Goal: Check status: Check status

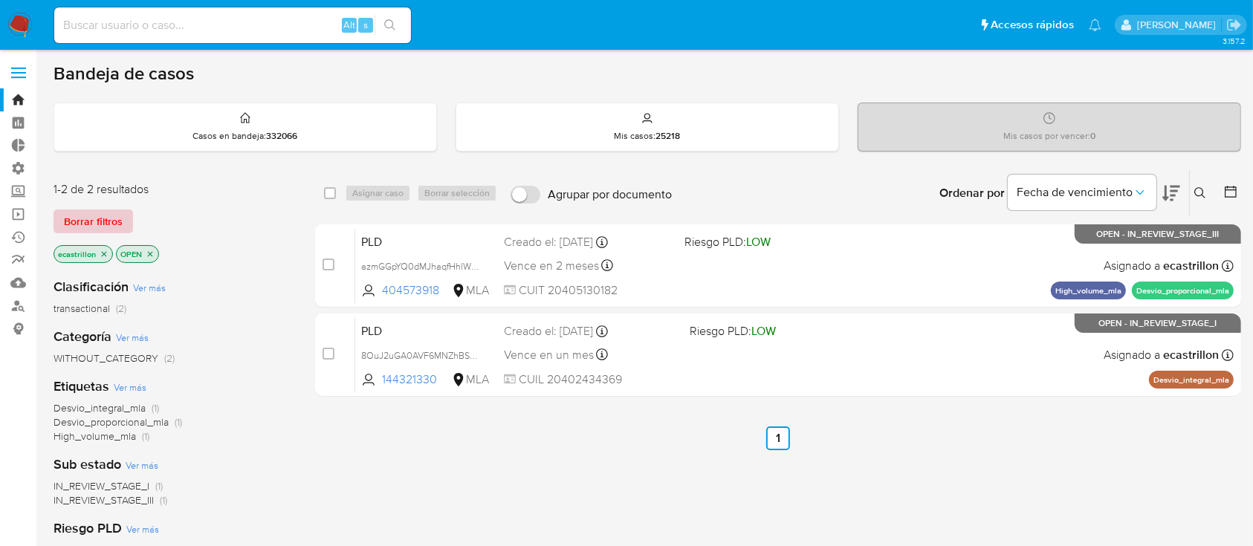
click at [97, 225] on span "Borrar filtros" at bounding box center [93, 221] width 59 height 21
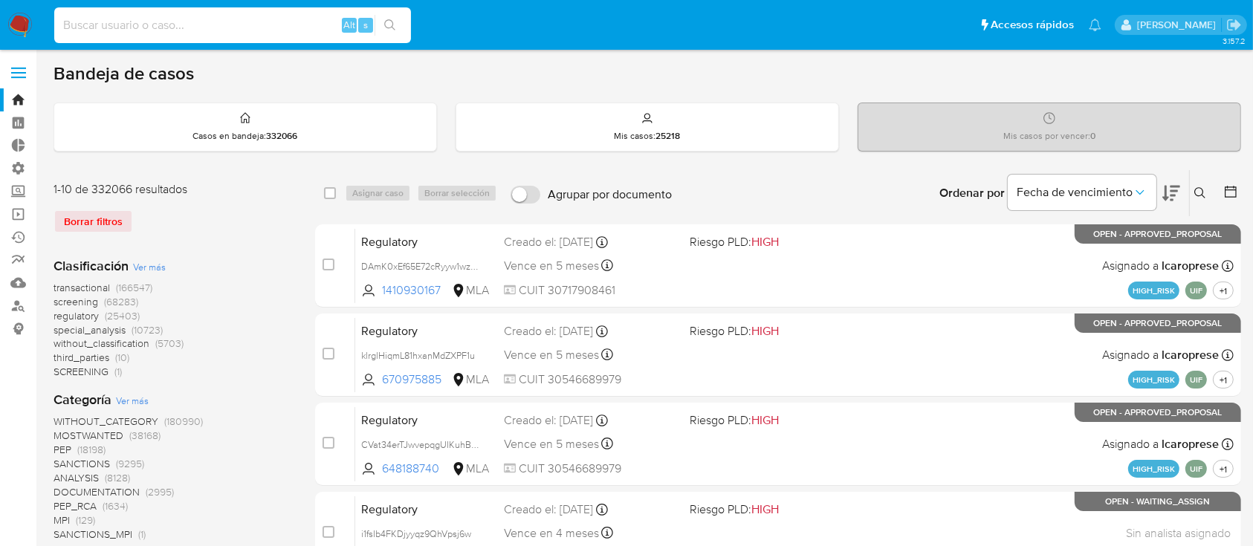
click at [132, 30] on input at bounding box center [232, 25] width 357 height 19
paste input "27261864"
type input "27261864"
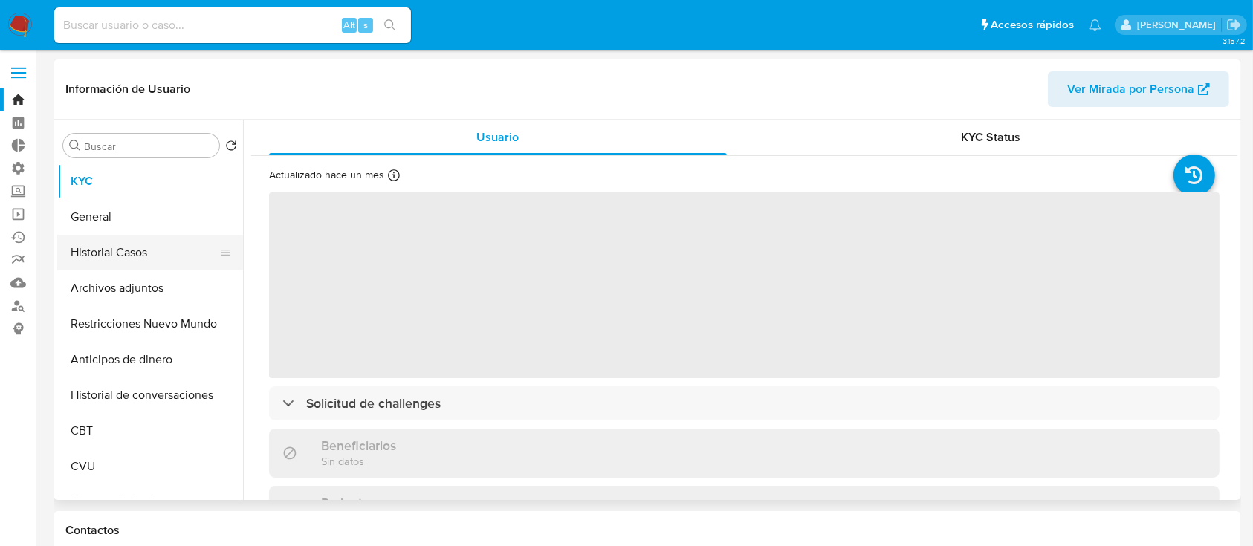
click at [135, 246] on button "Historial Casos" at bounding box center [144, 253] width 174 height 36
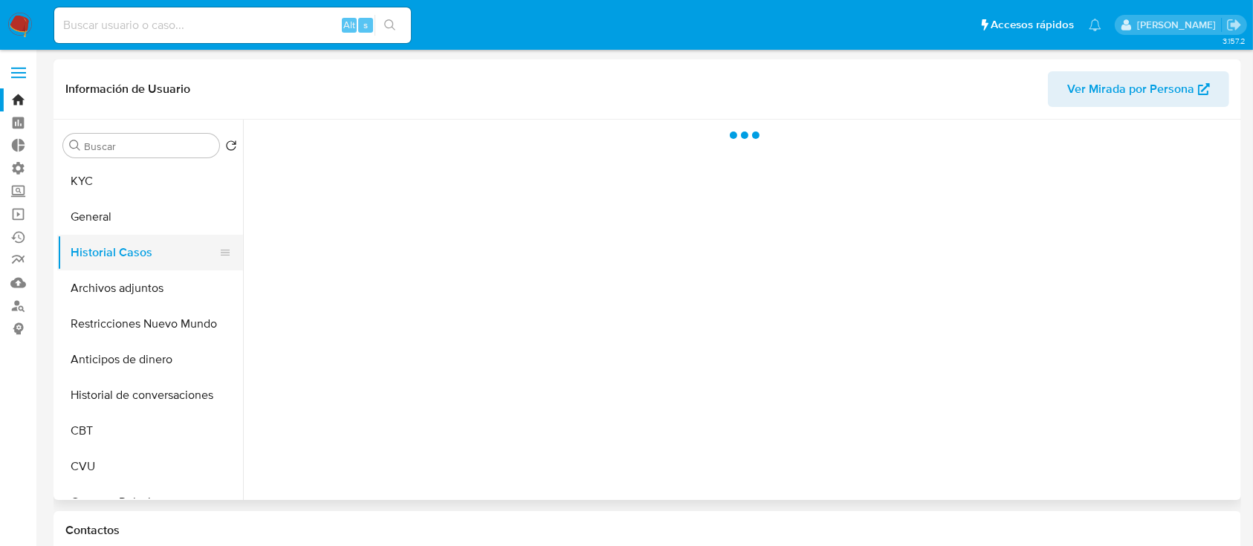
select select "10"
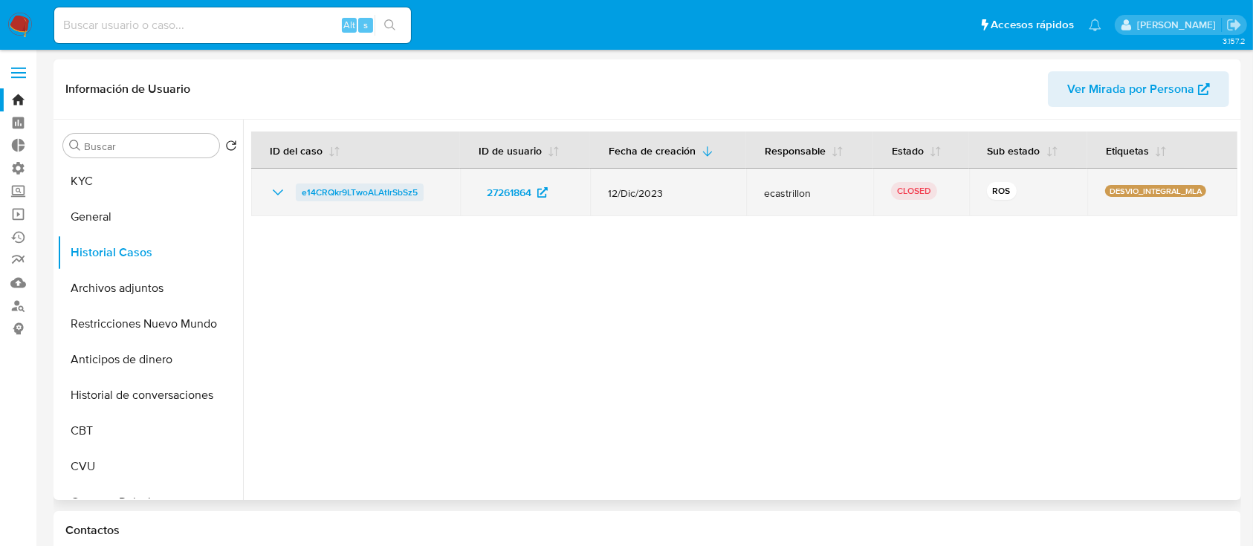
click at [420, 196] on link "e14CRQkr9LTwoALAtIrSbSz5" at bounding box center [360, 193] width 128 height 18
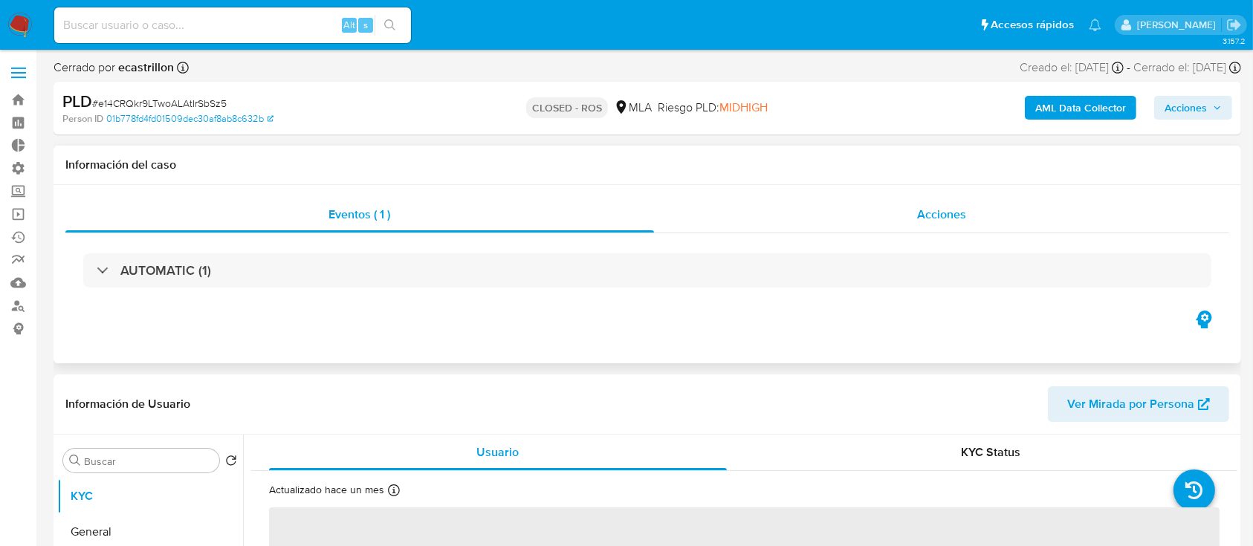
click at [911, 222] on div "Acciones" at bounding box center [942, 215] width 576 height 36
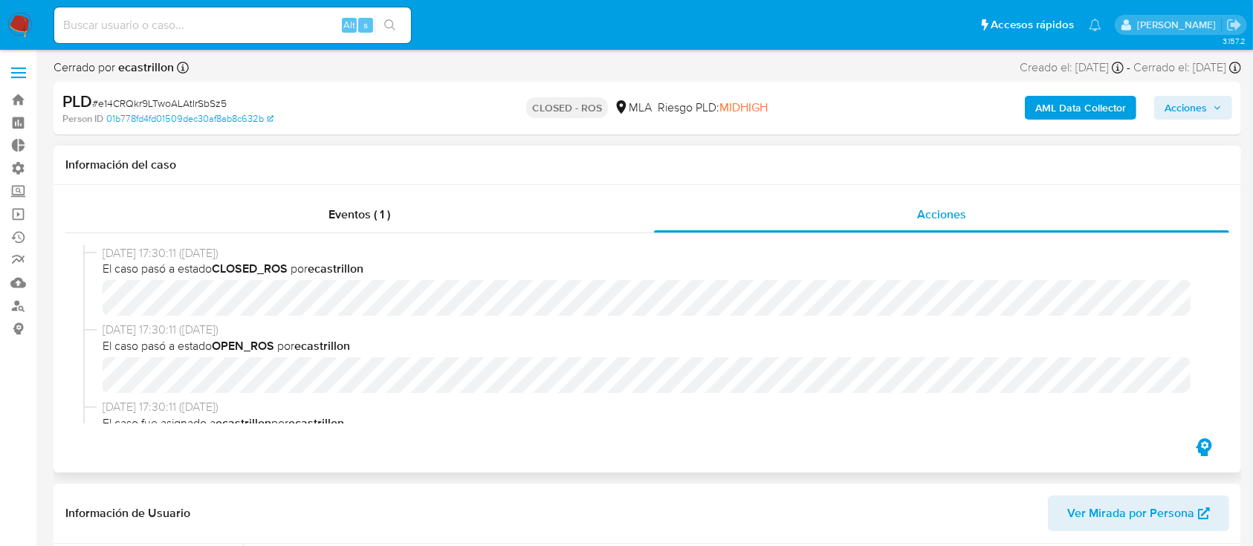
select select "10"
